Goal: Find specific page/section: Find specific page/section

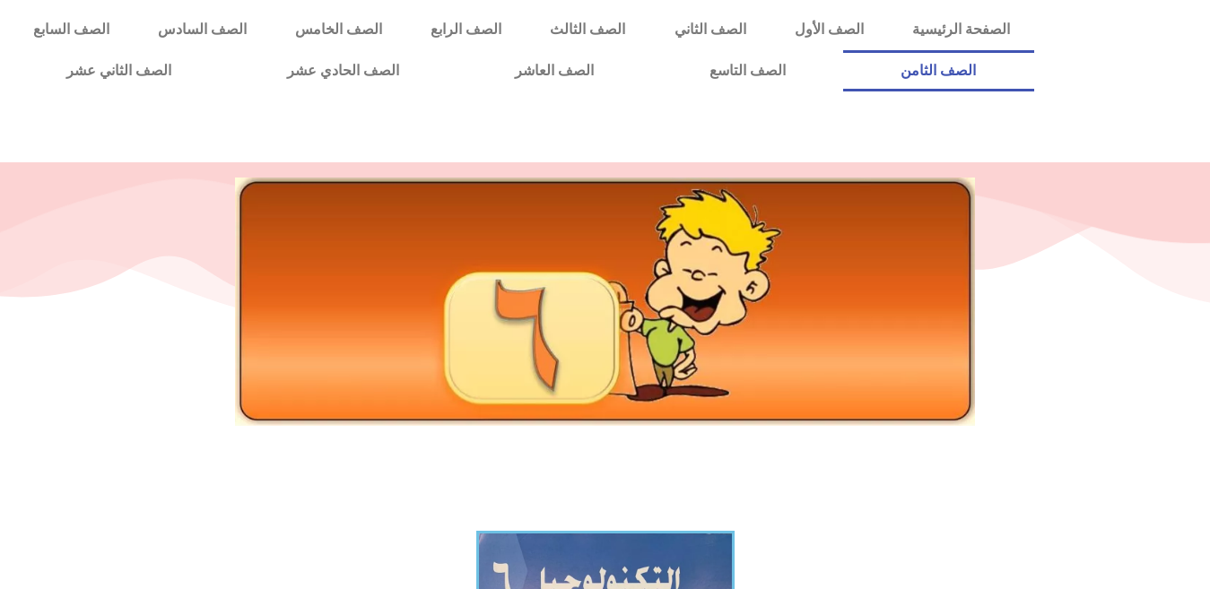
click at [843, 50] on link "الصف الثامن" at bounding box center [938, 70] width 191 height 41
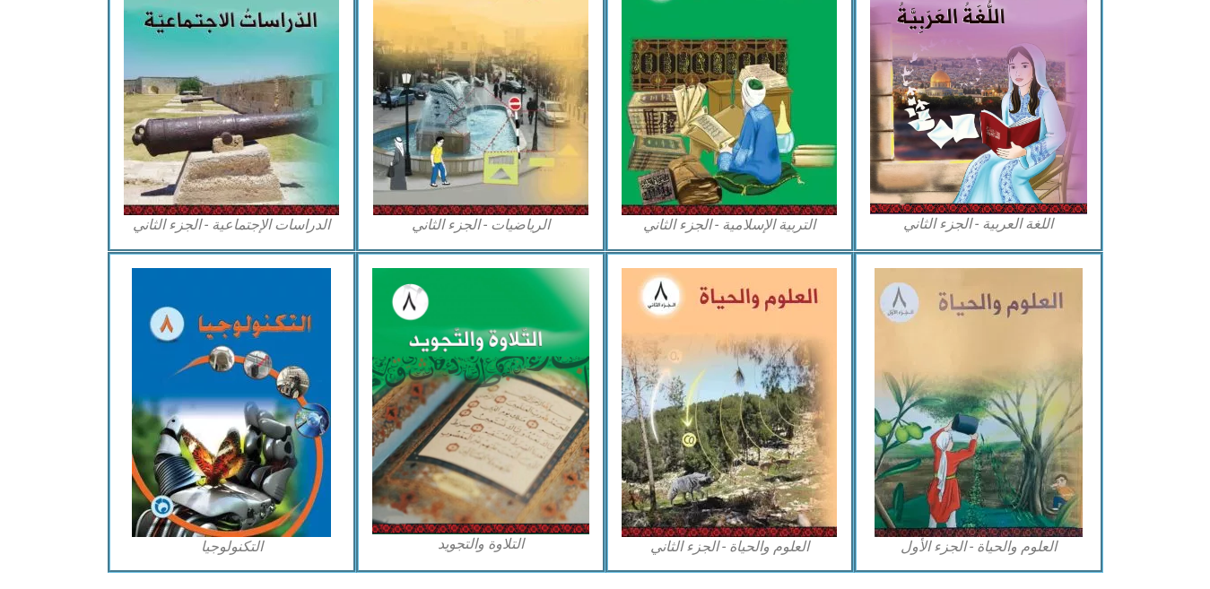
scroll to position [971, 0]
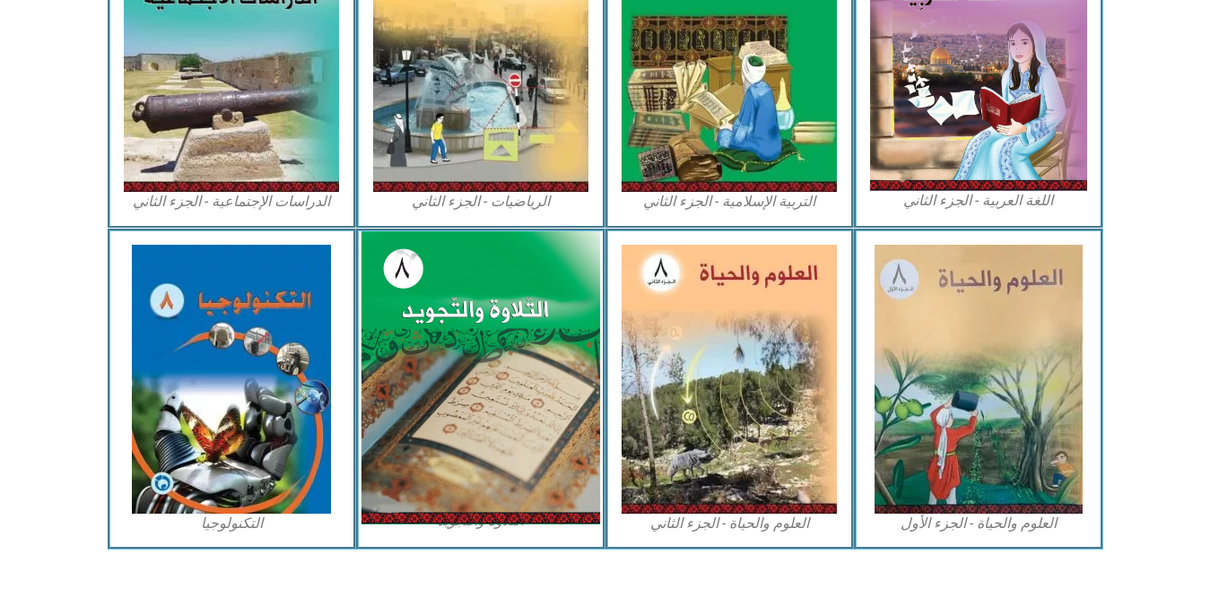
click at [560, 483] on img at bounding box center [480, 377] width 239 height 293
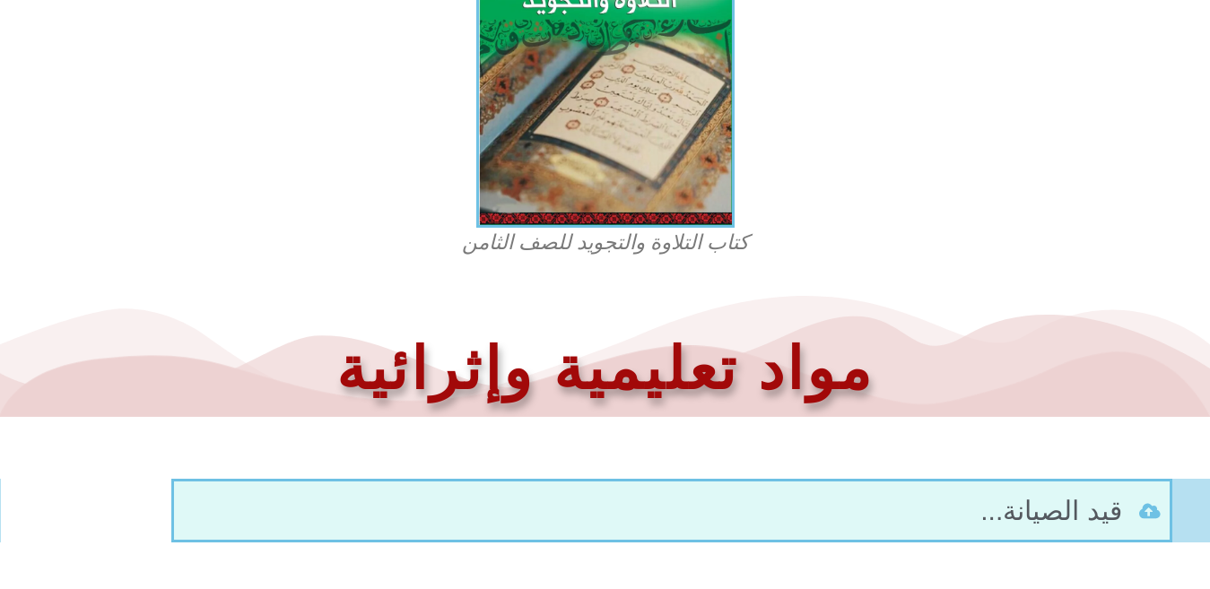
scroll to position [624, 0]
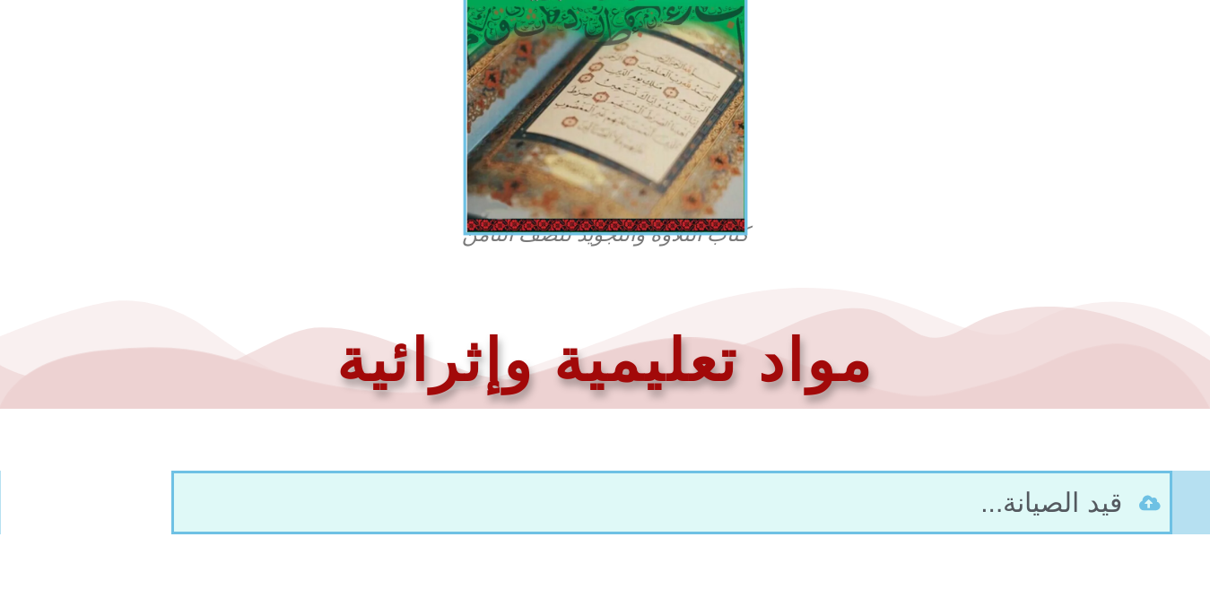
click at [684, 196] on img at bounding box center [605, 63] width 284 height 344
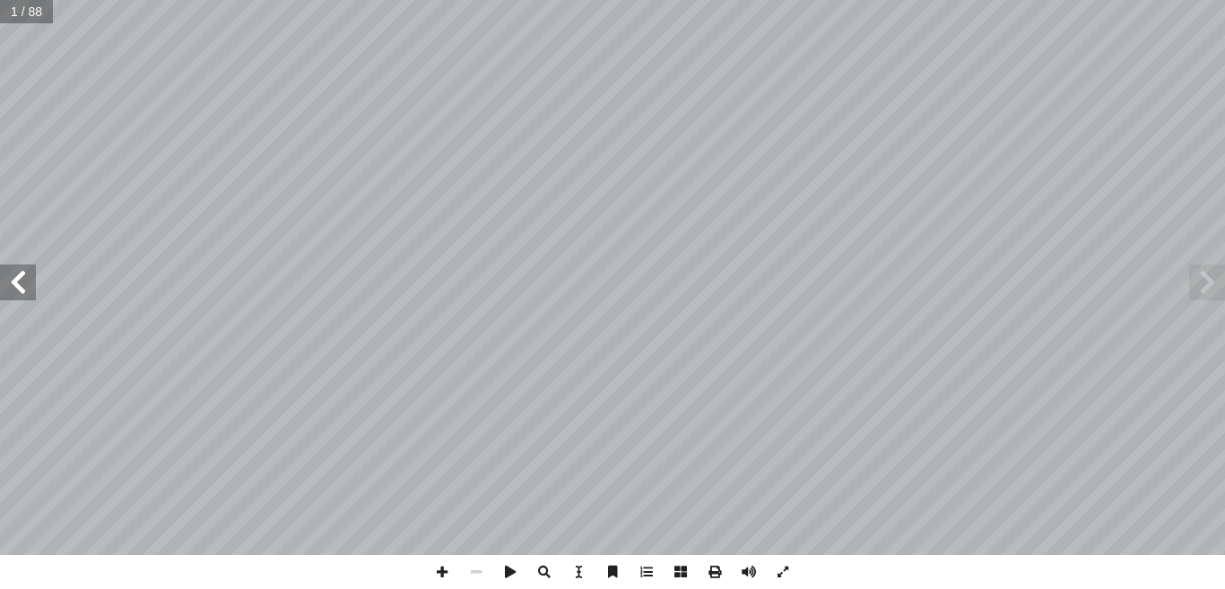
click at [16, 291] on span at bounding box center [18, 283] width 36 height 36
click at [13, 293] on span at bounding box center [18, 283] width 36 height 36
click at [13, 289] on span at bounding box center [18, 283] width 36 height 36
click at [513, 163] on html "الصفحة الرئيسية الصف الأول الصف الثاني الصف الثالث الصف الرابع الصف الخامس الصف…" at bounding box center [612, 81] width 1225 height 163
